Goal: Task Accomplishment & Management: Manage account settings

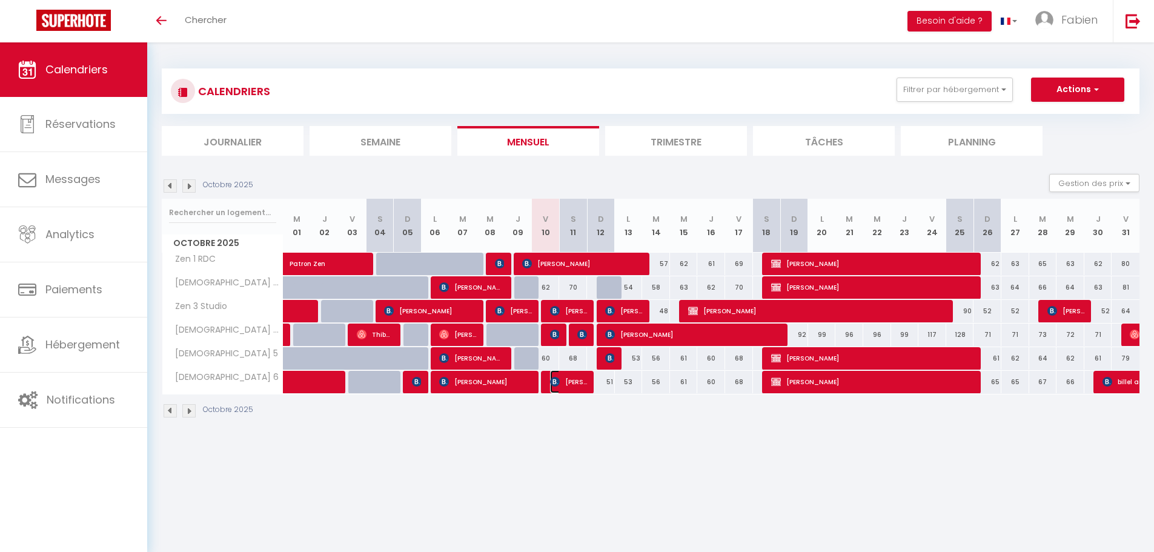
click at [567, 379] on span "[PERSON_NAME]" at bounding box center [568, 381] width 37 height 23
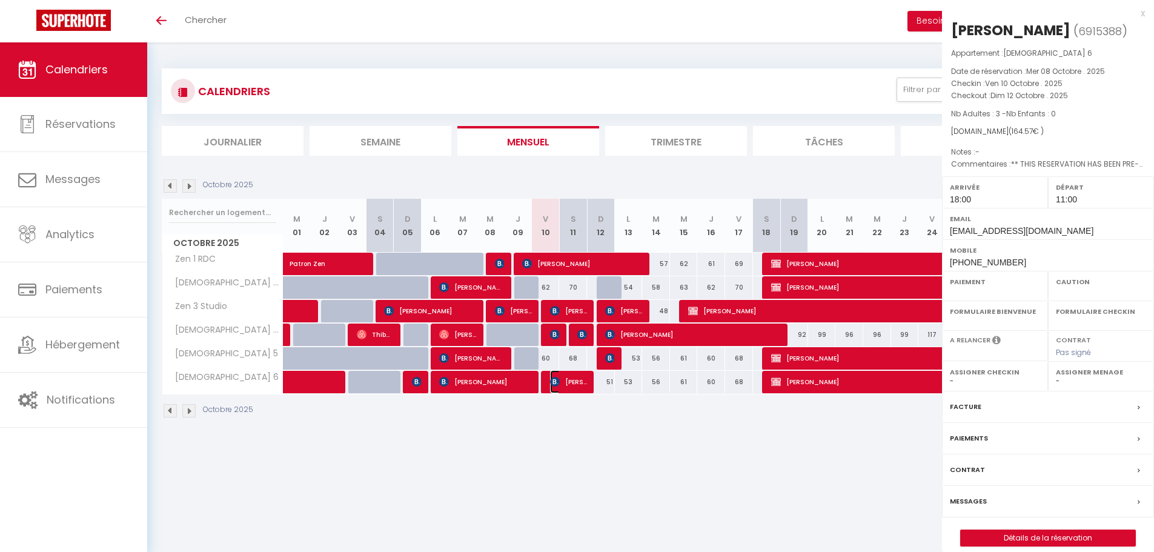
select select "OK"
select select "KO"
select select "1"
select select "0"
select select "1"
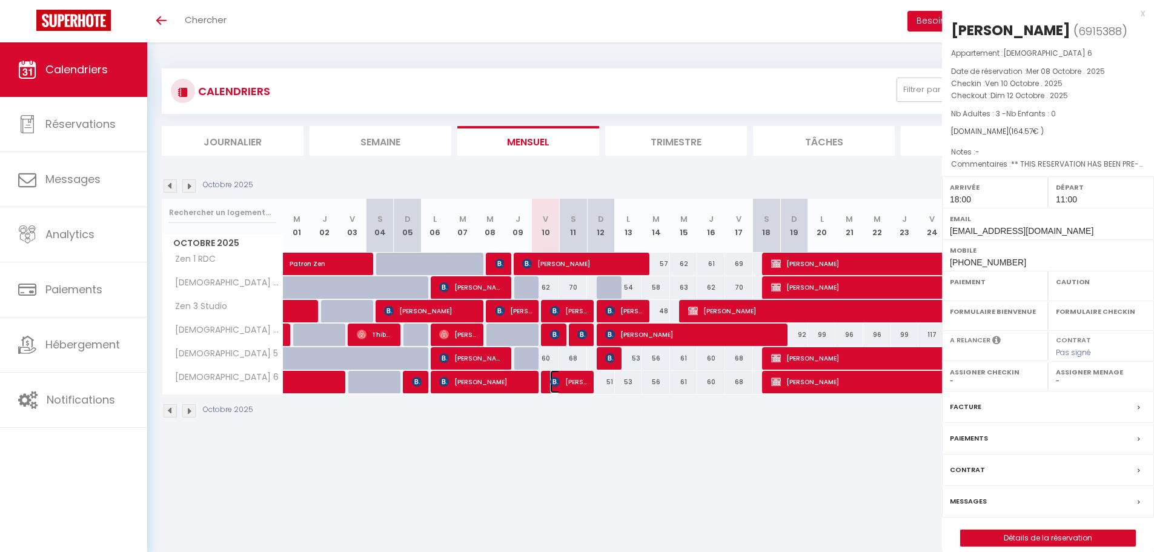
select select
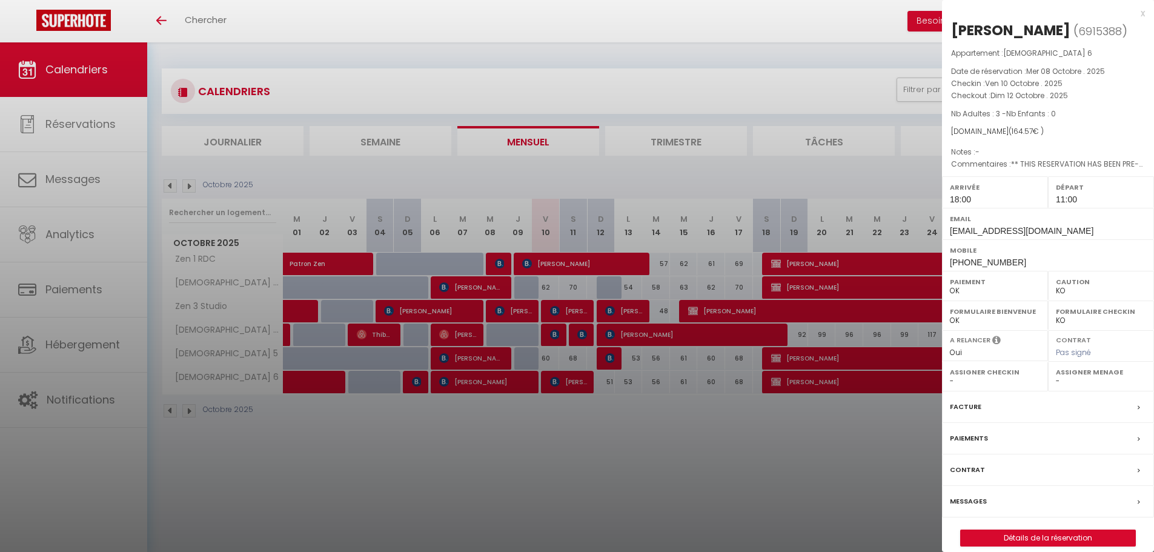
click at [849, 174] on div at bounding box center [577, 276] width 1154 height 552
